Goal: Transaction & Acquisition: Purchase product/service

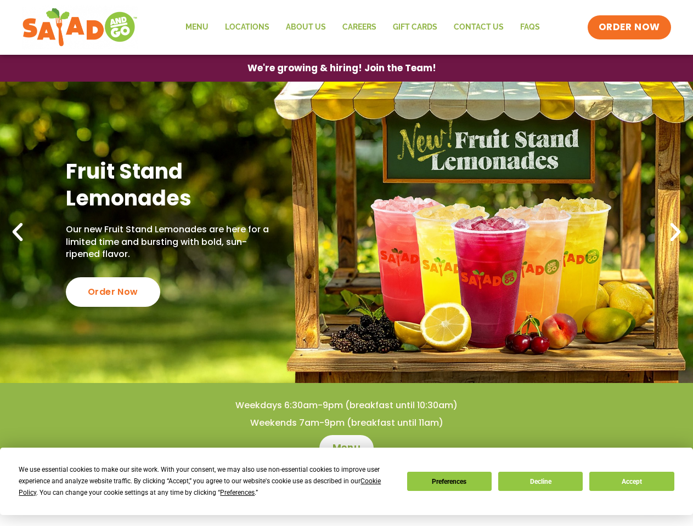
click at [200, 487] on div "We use essential cookies to make our site work. With your consent, we may also …" at bounding box center [206, 481] width 374 height 35
click at [237, 493] on span "Preferences" at bounding box center [237, 493] width 35 height 8
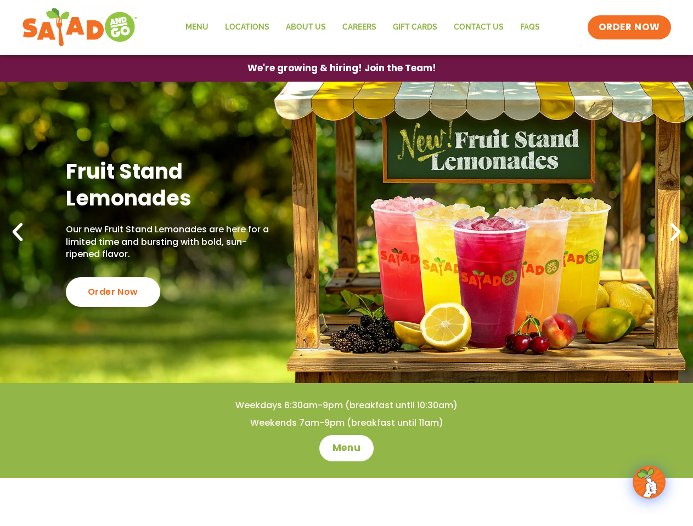
click at [629, 27] on span "ORDER NOW" at bounding box center [628, 27] width 61 height 13
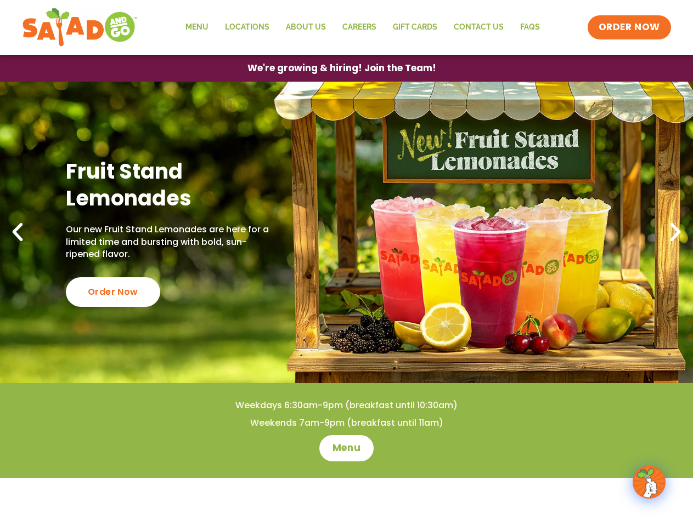
click at [341, 68] on span "We're growing & hiring! Join the Team!" at bounding box center [341, 68] width 189 height 9
click at [112, 292] on div "Order Now" at bounding box center [113, 292] width 94 height 30
